Goal: Find specific page/section: Find specific page/section

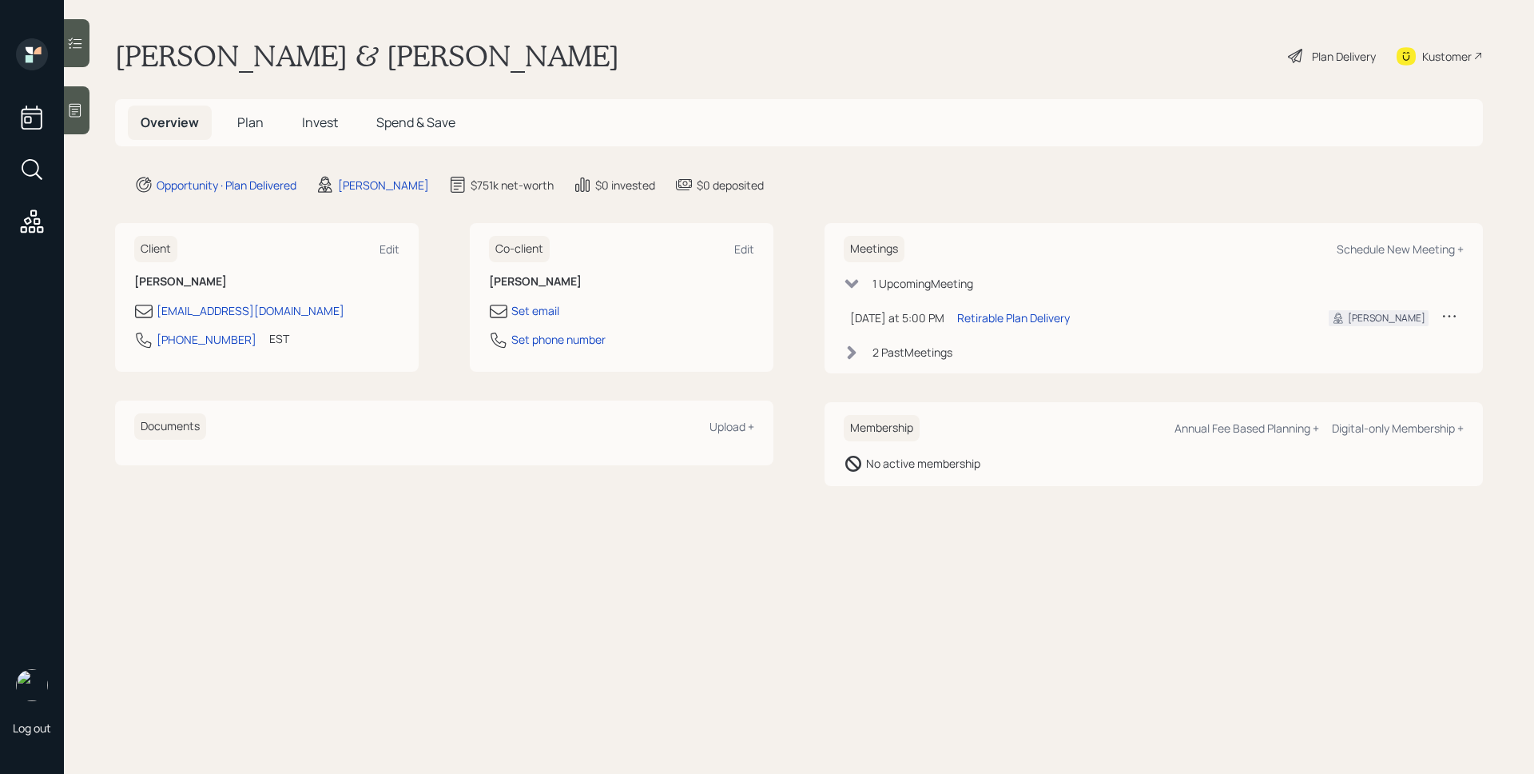
click at [90, 111] on div at bounding box center [77, 110] width 26 height 48
